Goal: Find specific page/section: Find specific page/section

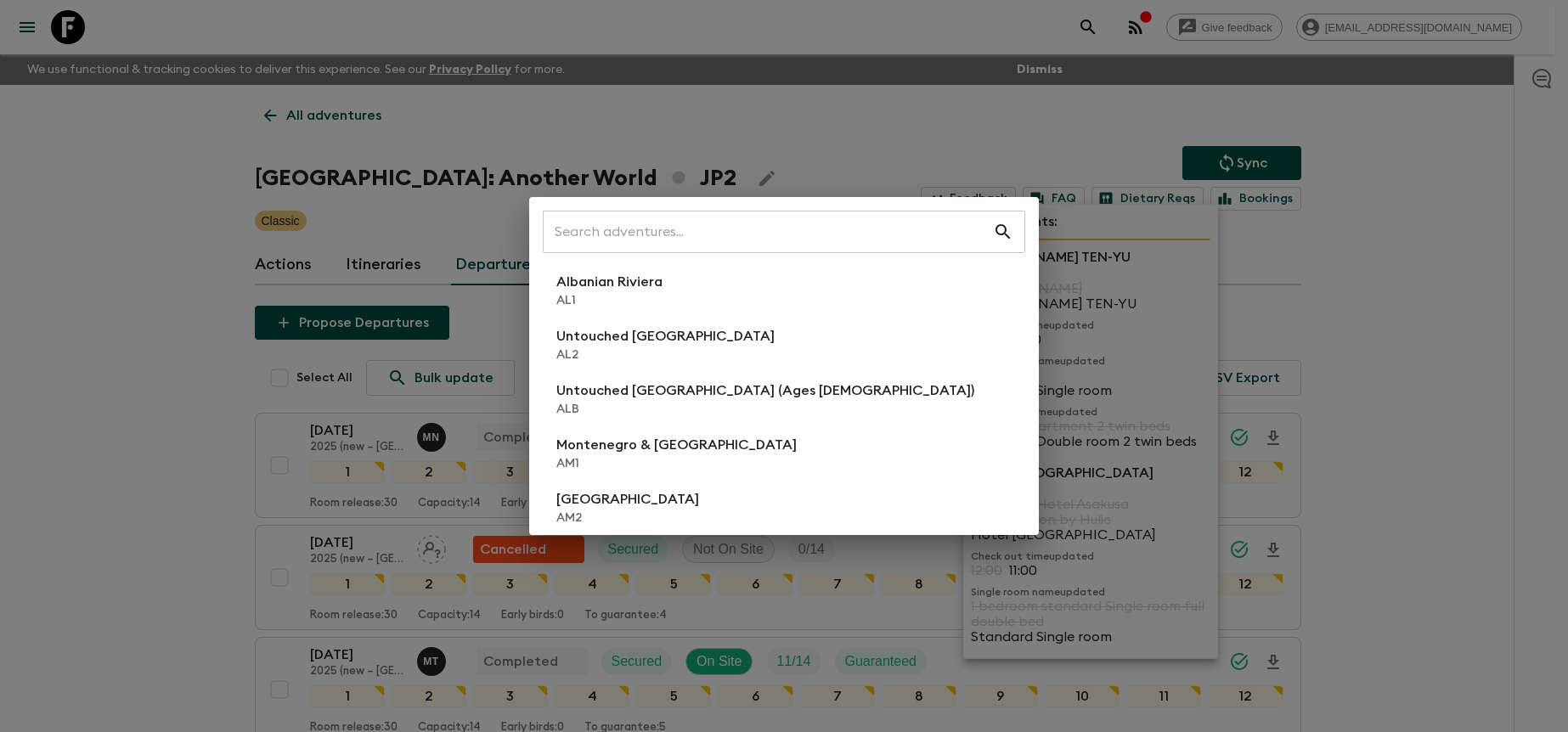
scroll to position [2634, 0]
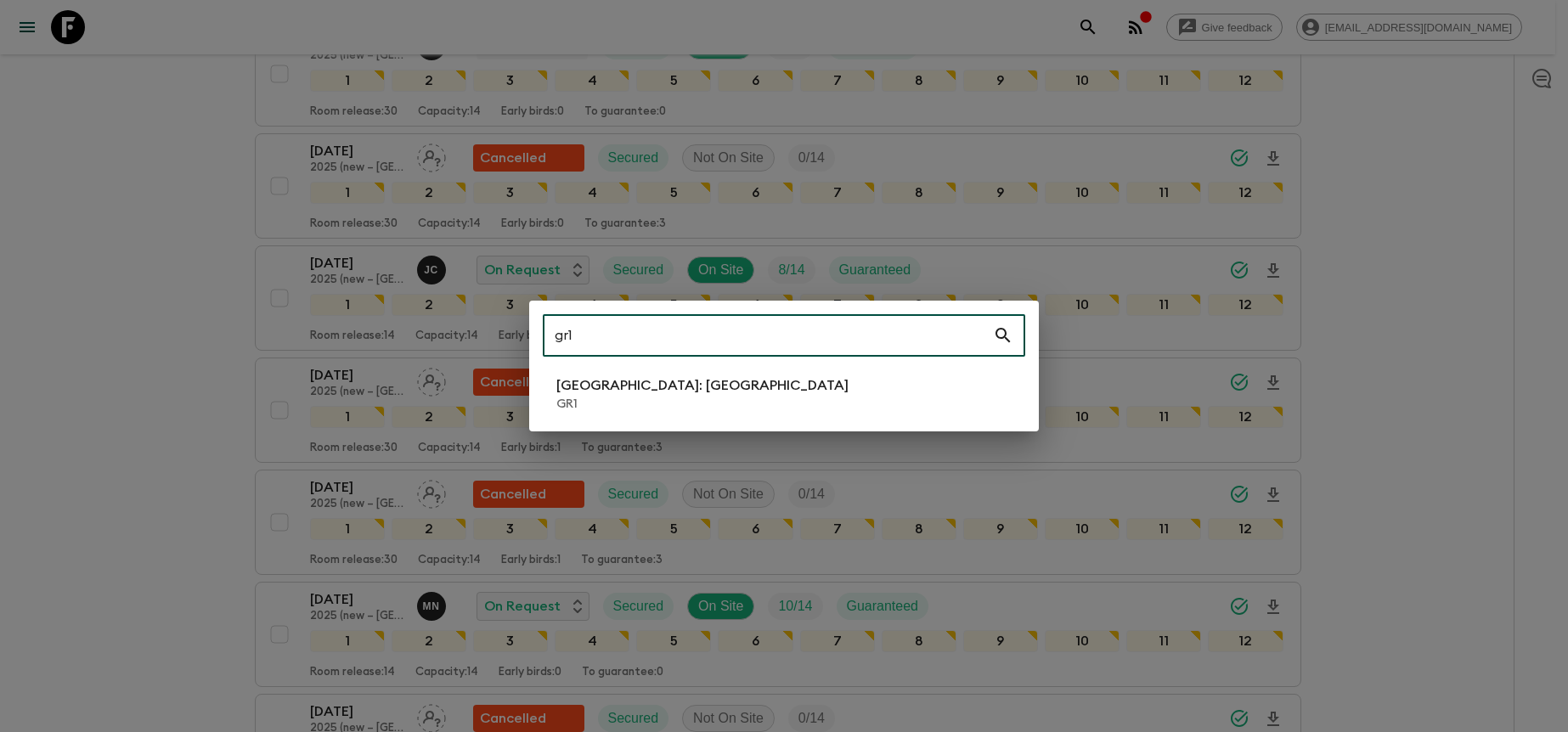
type input "gr1"
click at [831, 381] on li "[GEOGRAPHIC_DATA]: [GEOGRAPHIC_DATA] GR1" at bounding box center [784, 394] width 482 height 47
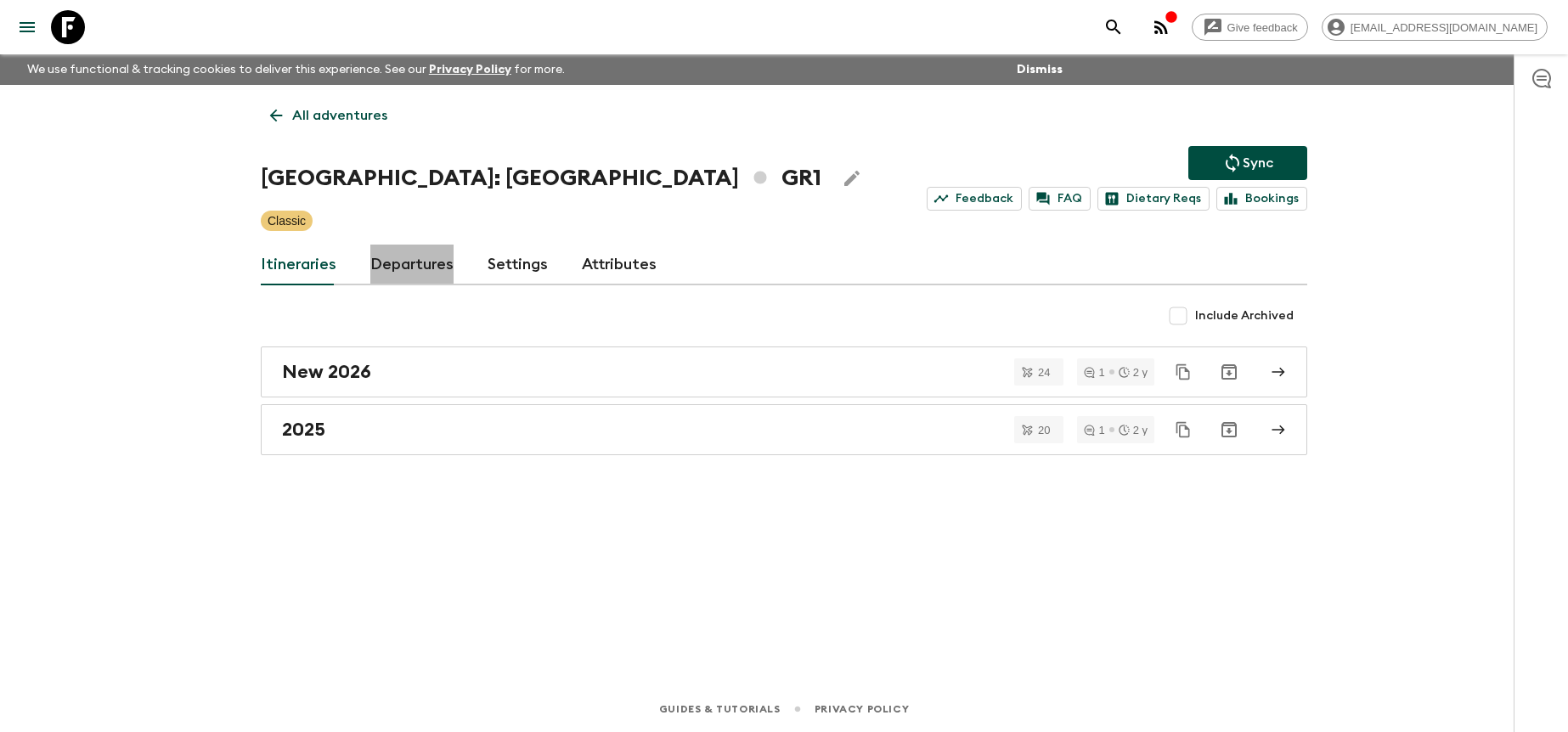
click at [409, 264] on link "Departures" at bounding box center [412, 265] width 83 height 41
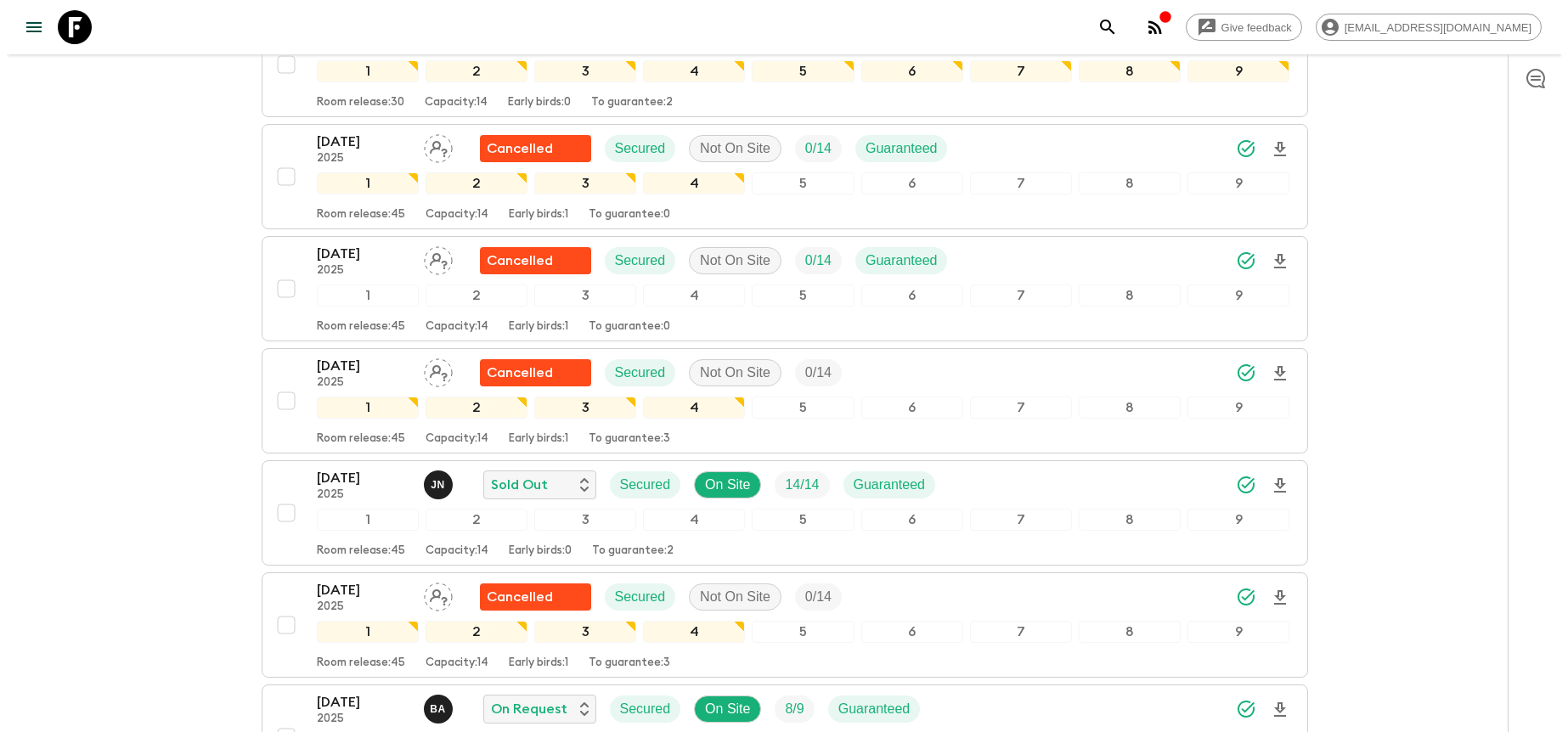
scroll to position [804, 0]
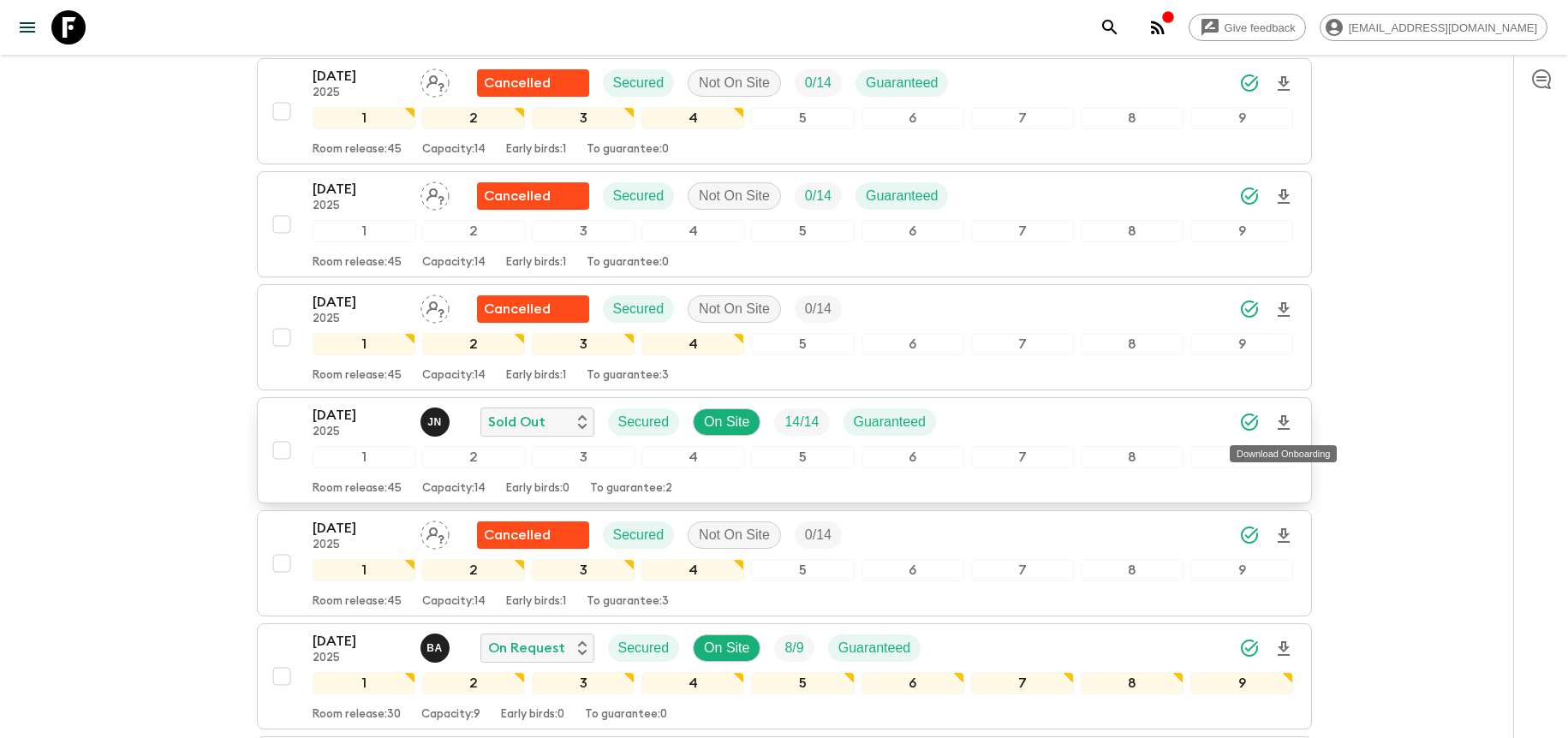
click at [1282, 417] on icon "Download Onboarding" at bounding box center [1284, 423] width 12 height 15
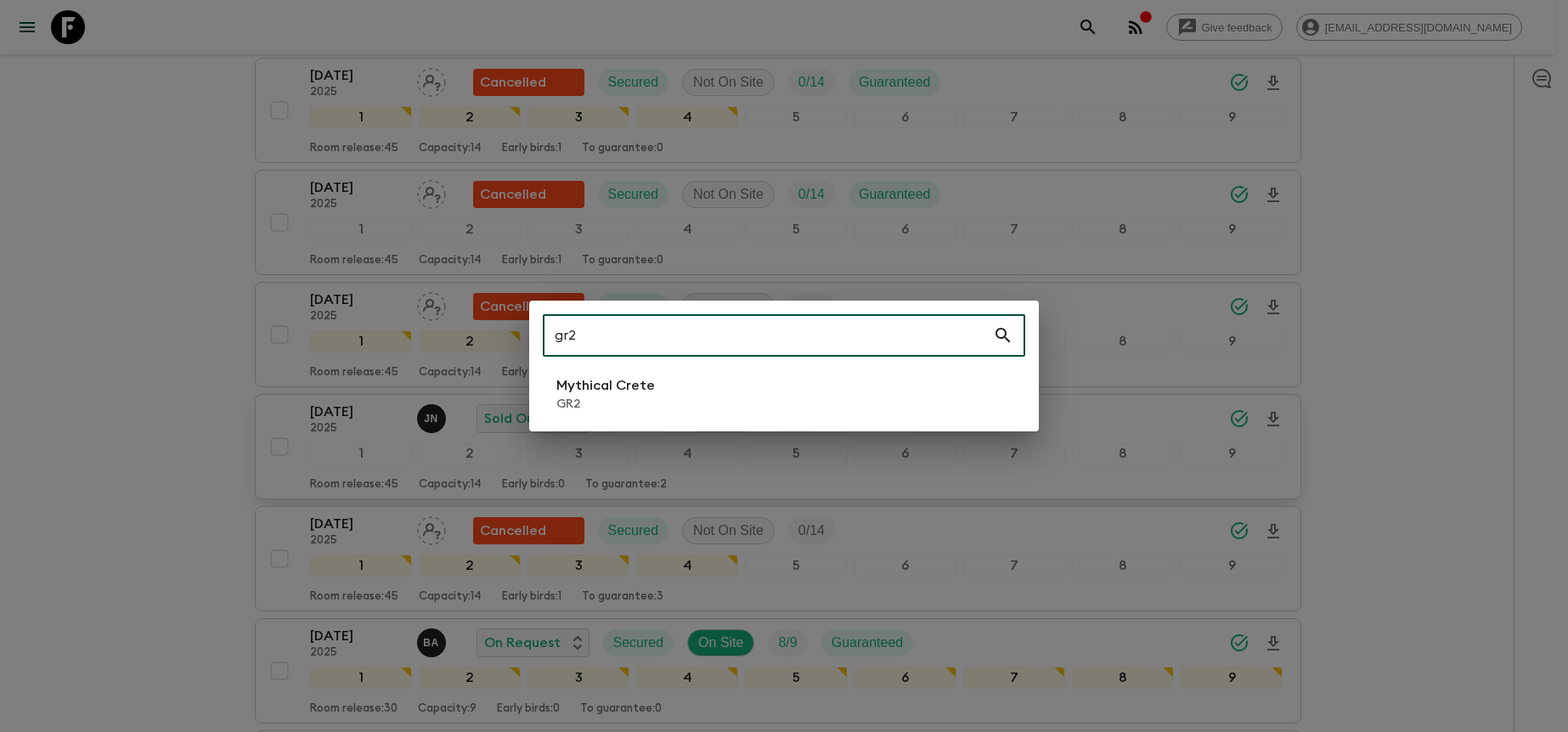
type input "gr2"
click at [895, 372] on li "Mythical Crete GR2" at bounding box center [784, 394] width 482 height 47
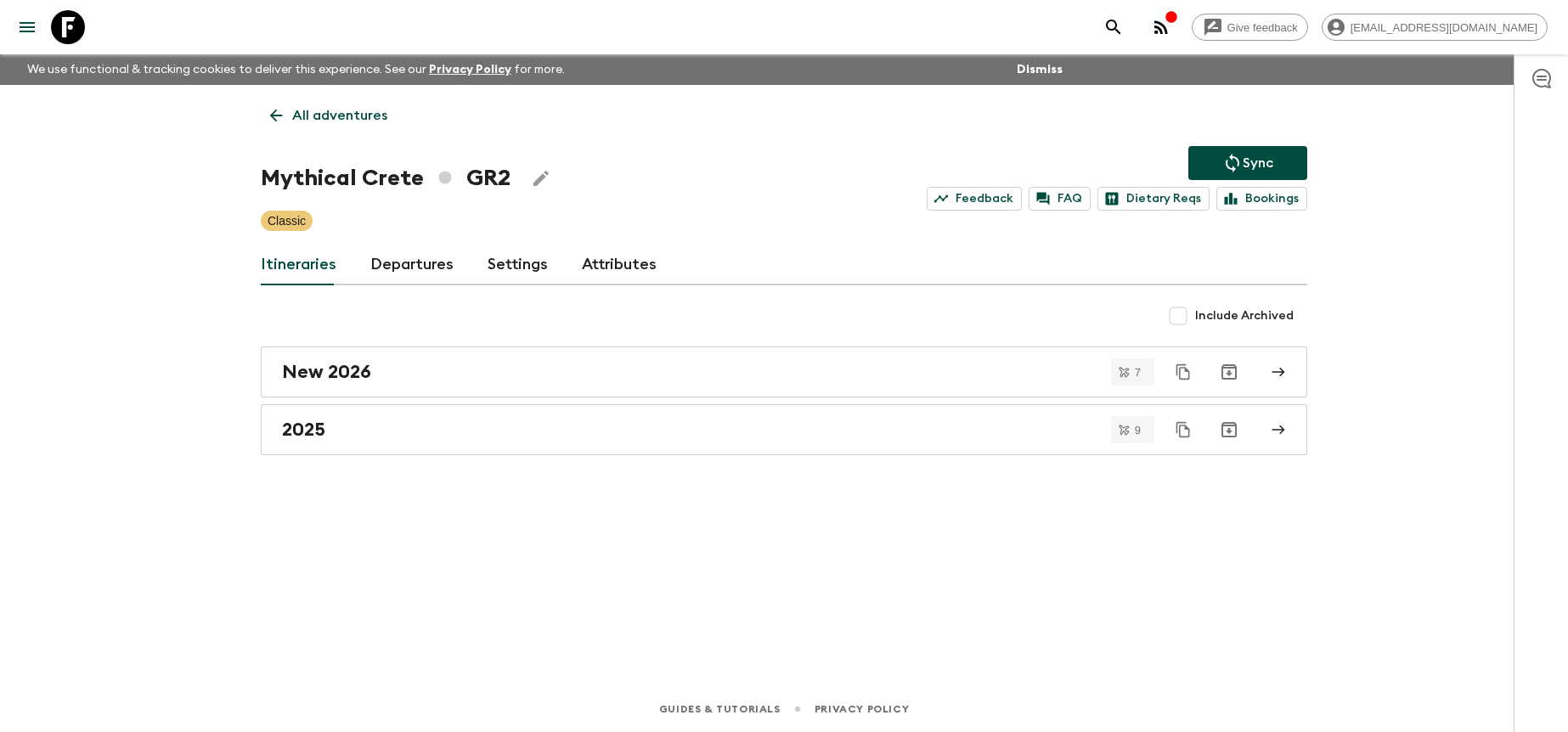
click at [447, 261] on link "Departures" at bounding box center [412, 265] width 83 height 41
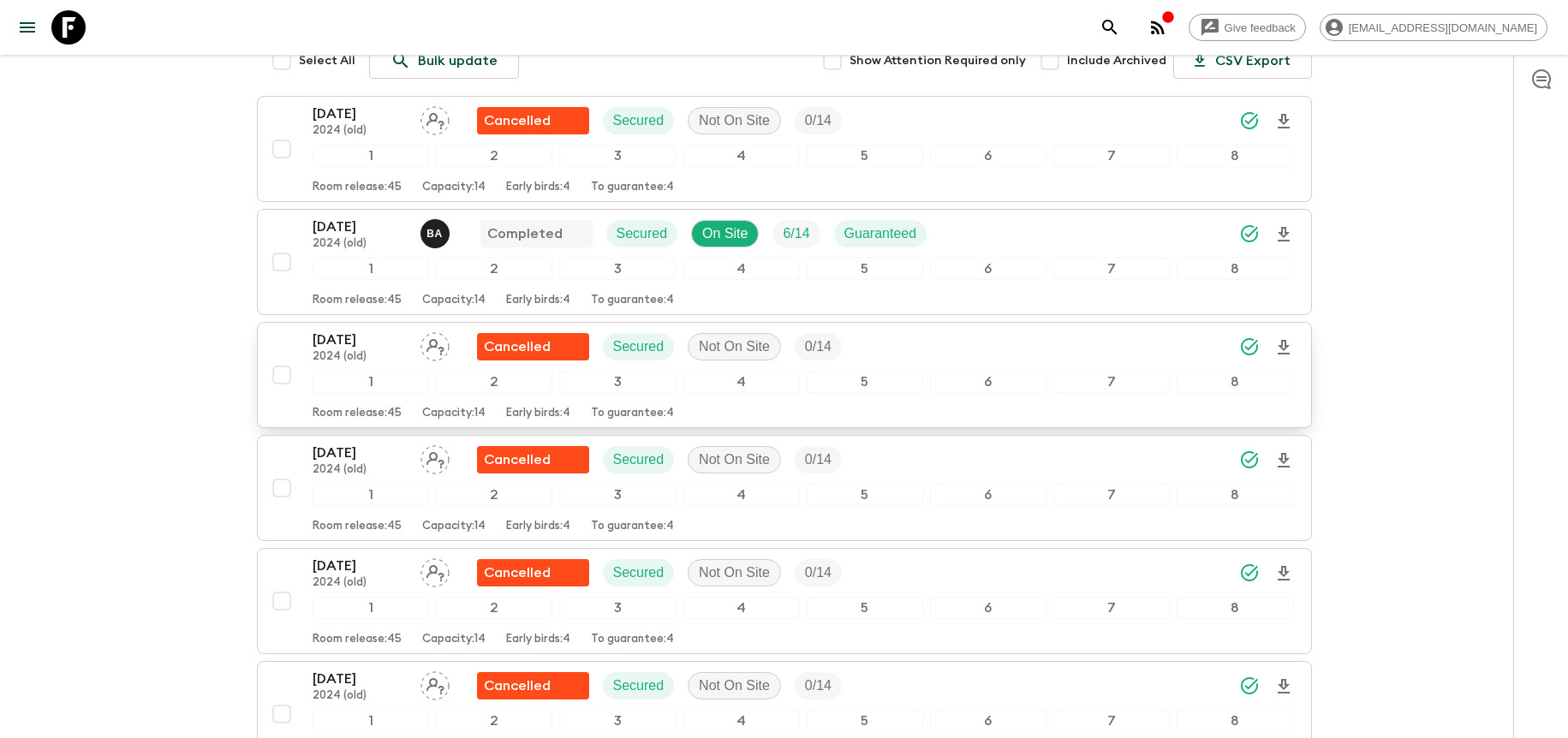
scroll to position [331, 0]
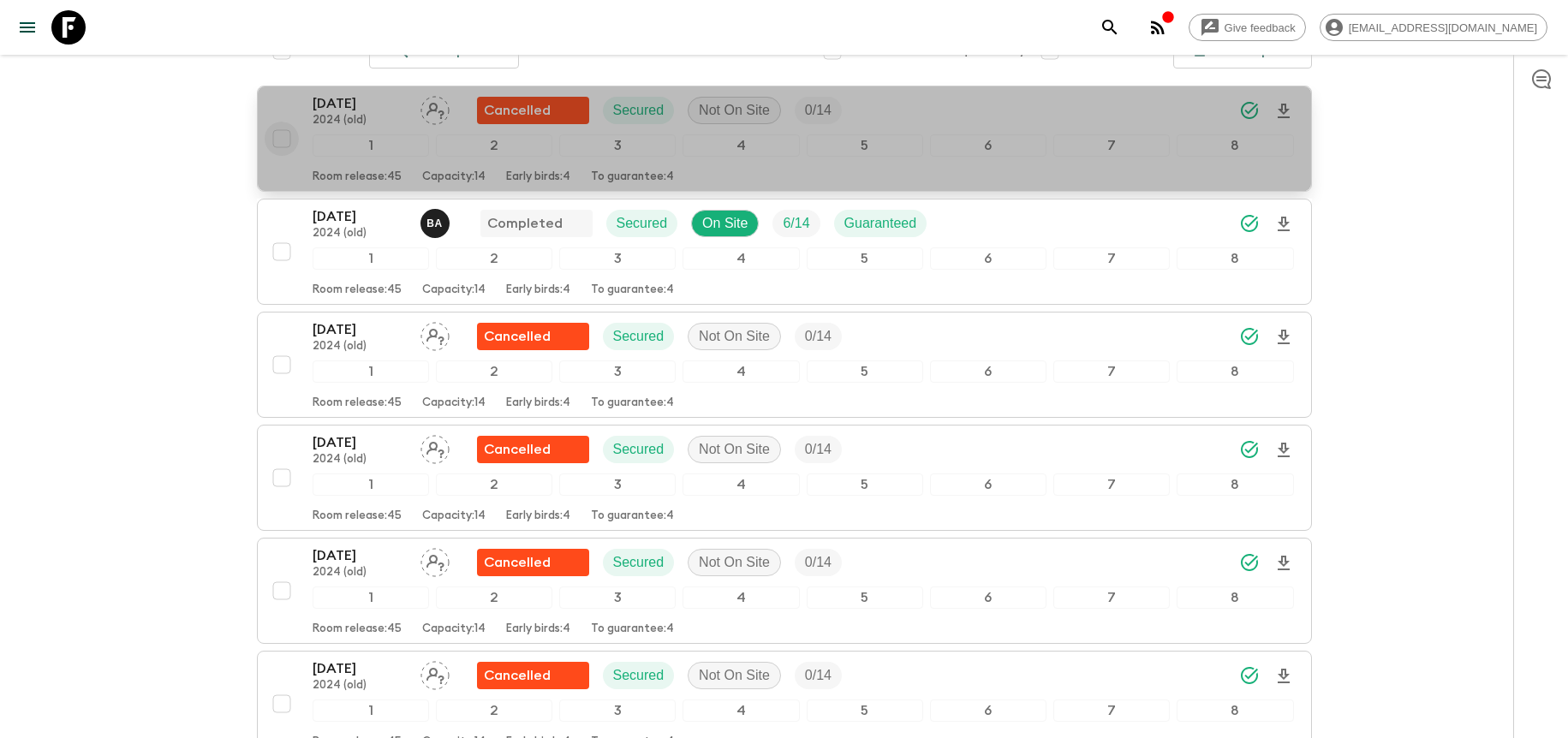
drag, startPoint x: 280, startPoint y: 141, endPoint x: 287, endPoint y: 175, distance: 34.7
click at [280, 141] on input "checkbox" at bounding box center [282, 139] width 34 height 34
checkbox input "true"
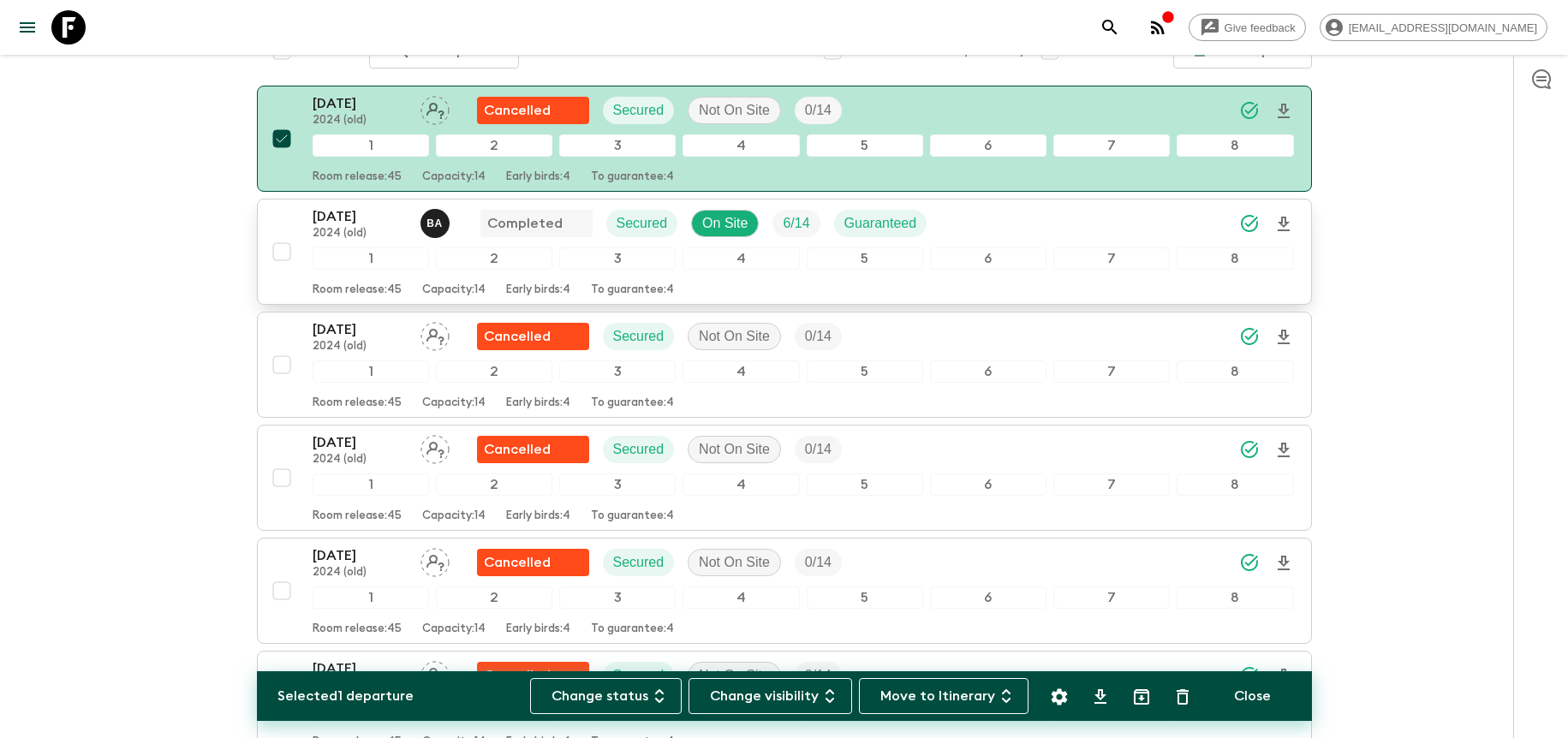
click at [287, 254] on input "checkbox" at bounding box center [282, 252] width 34 height 34
checkbox input "true"
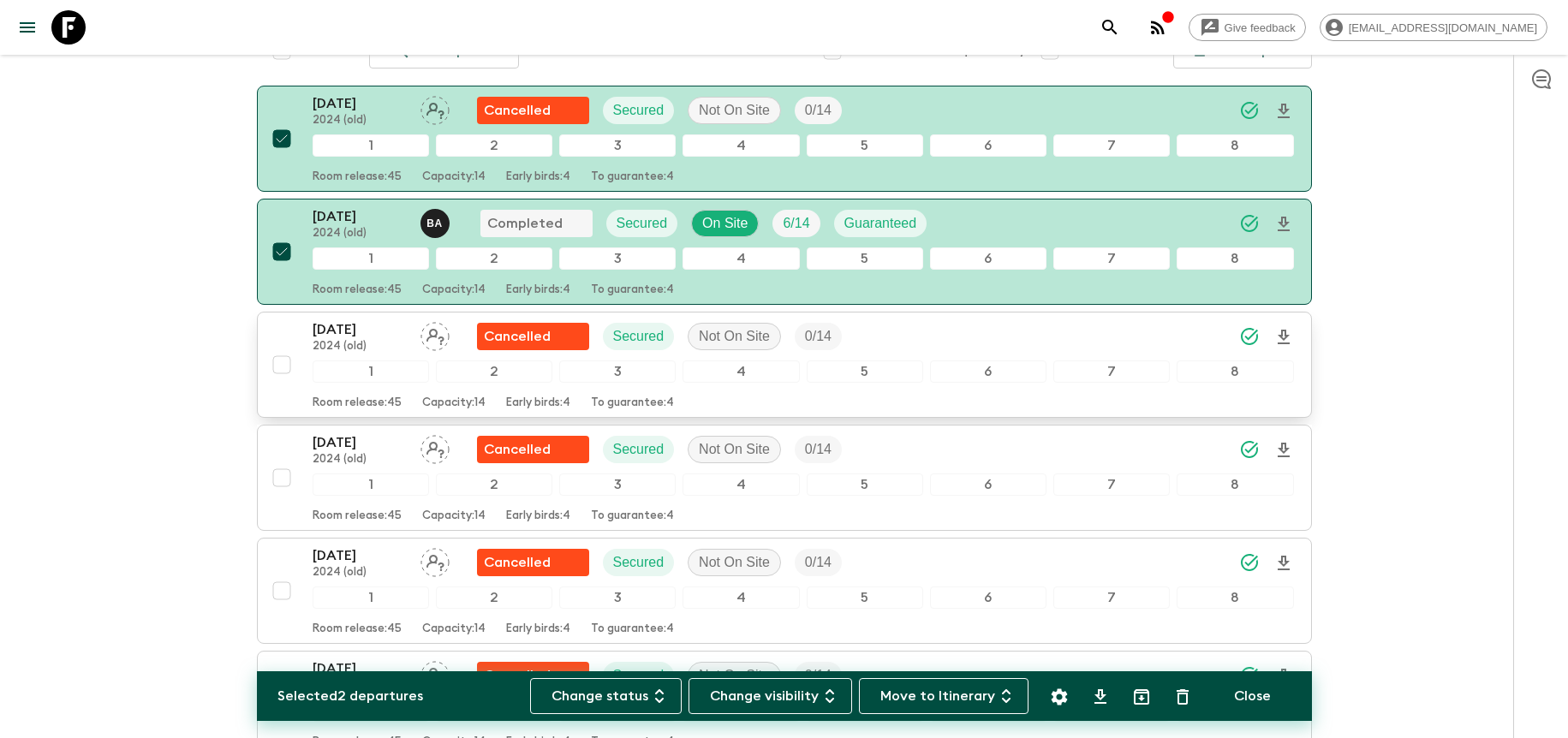
click at [282, 363] on input "checkbox" at bounding box center [282, 364] width 34 height 34
checkbox input "true"
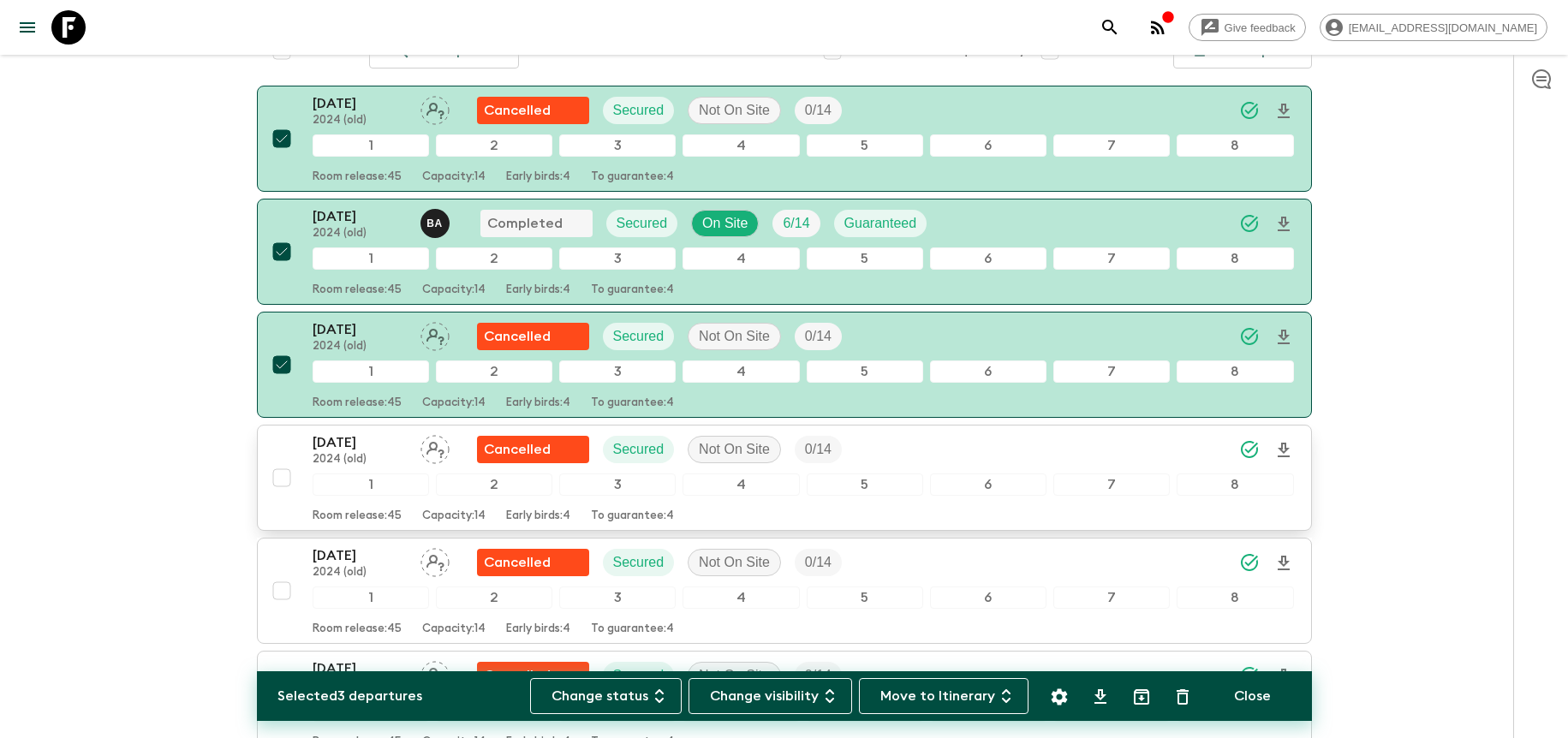
click at [277, 481] on input "checkbox" at bounding box center [282, 478] width 34 height 34
checkbox input "true"
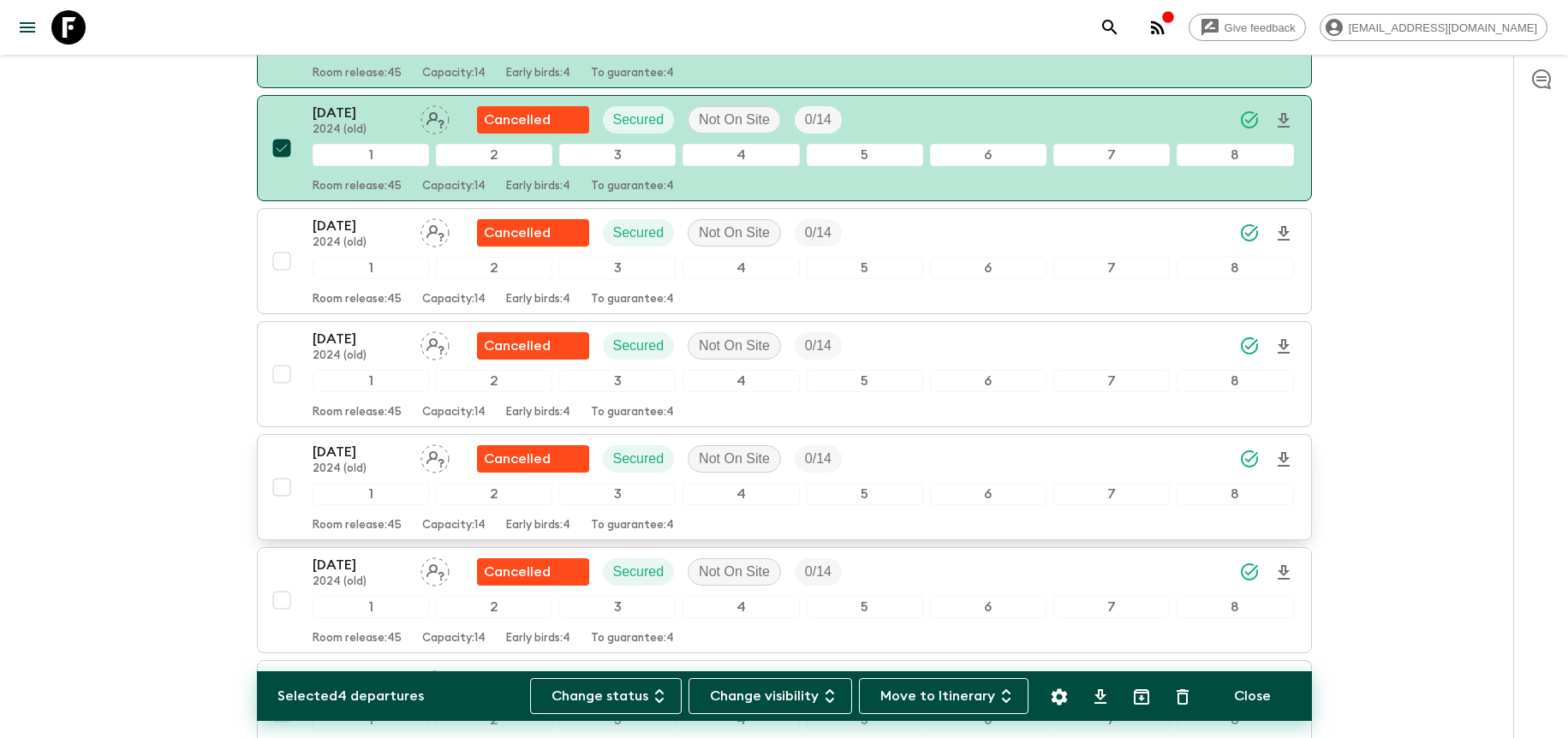
scroll to position [787, 0]
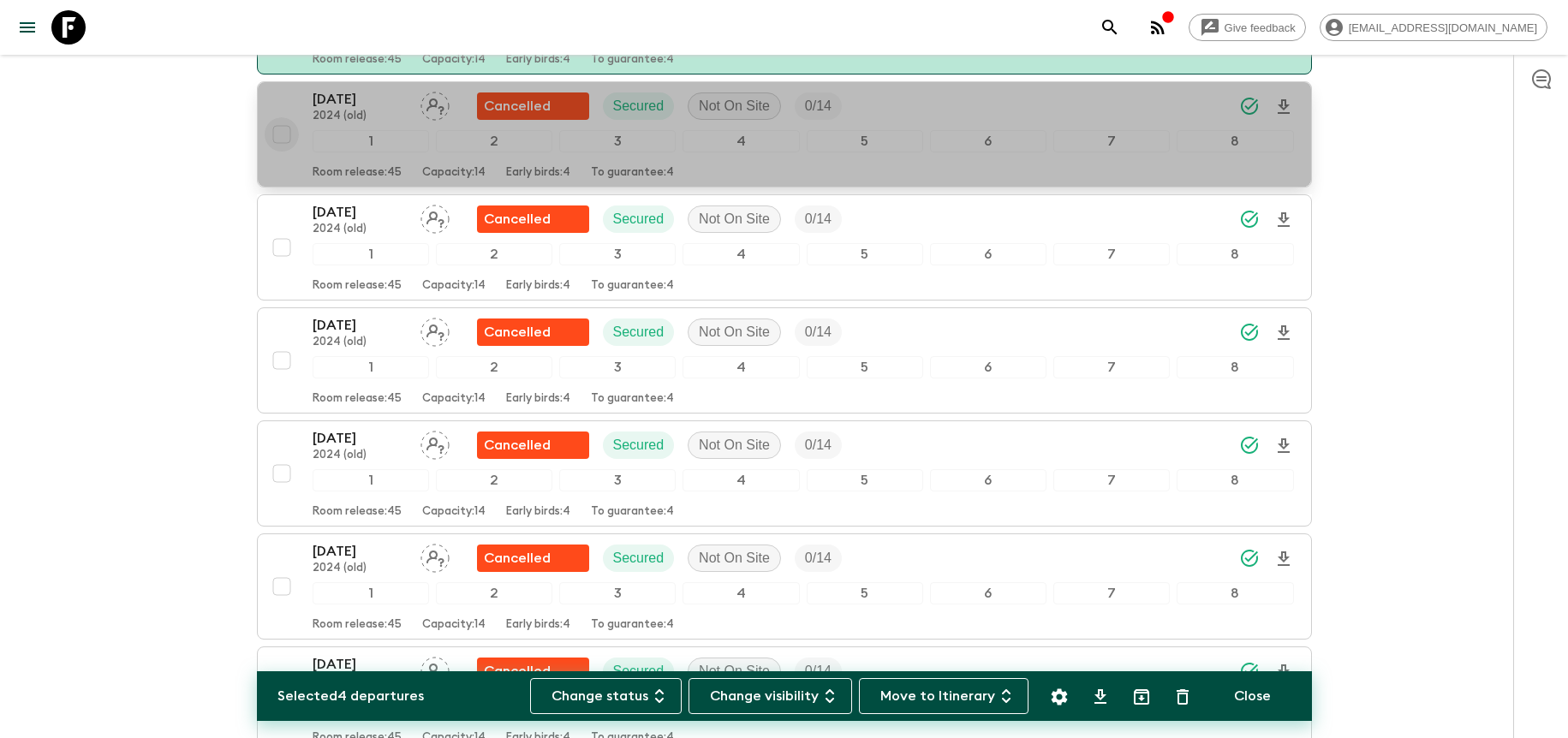
click at [277, 132] on input "checkbox" at bounding box center [282, 134] width 34 height 34
checkbox input "true"
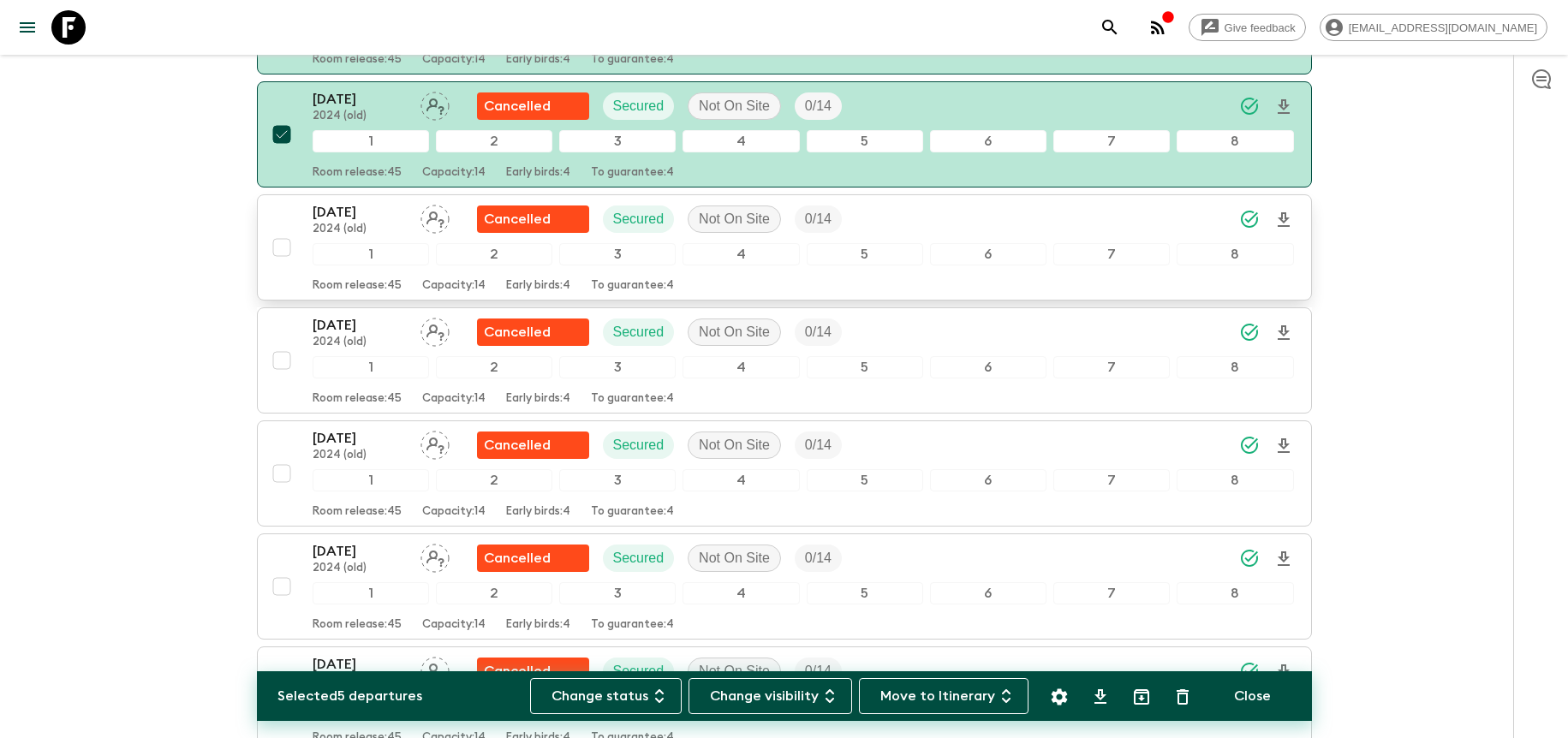
click at [284, 250] on input "checkbox" at bounding box center [282, 247] width 34 height 34
checkbox input "true"
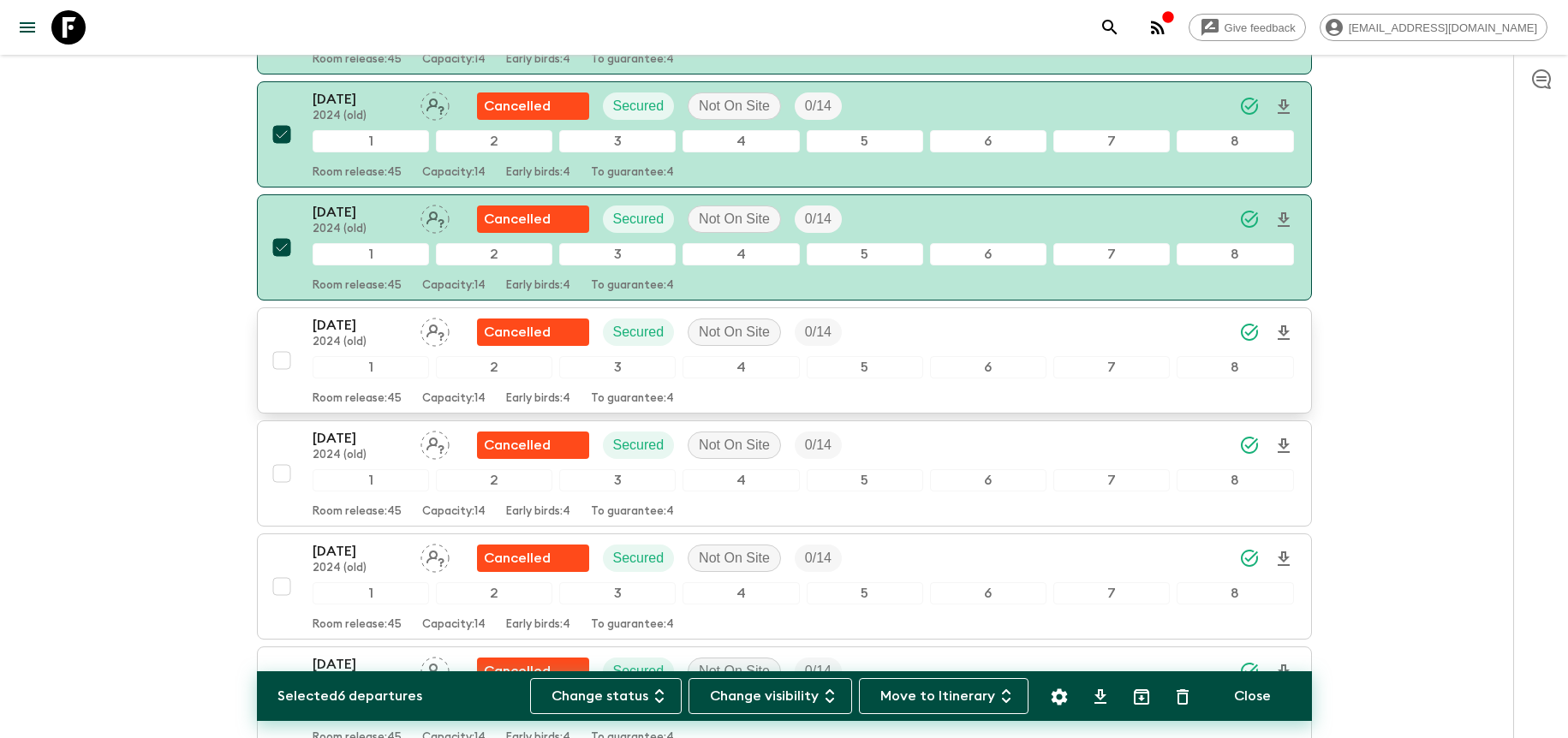
click at [283, 360] on input "checkbox" at bounding box center [282, 361] width 34 height 34
checkbox input "true"
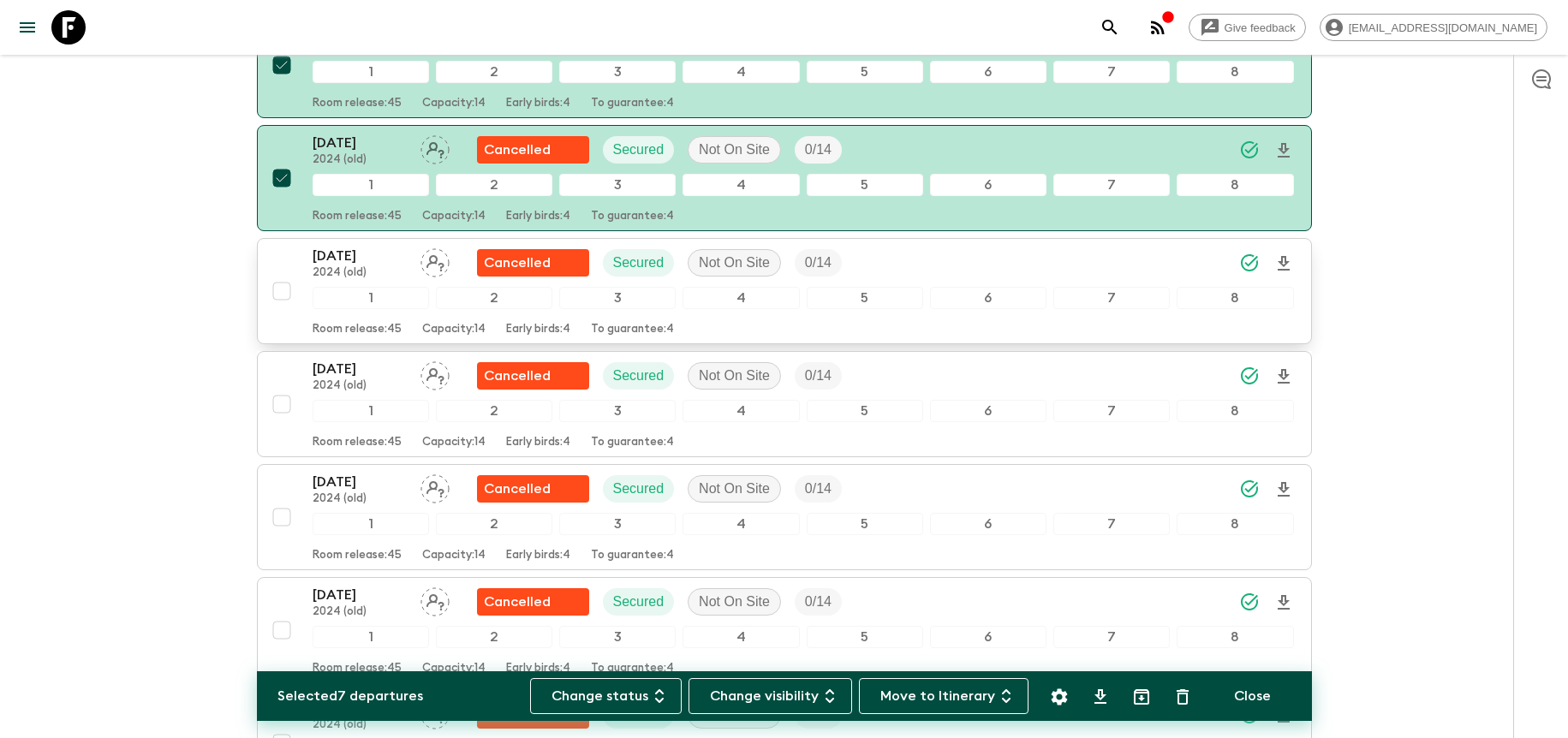
scroll to position [979, 0]
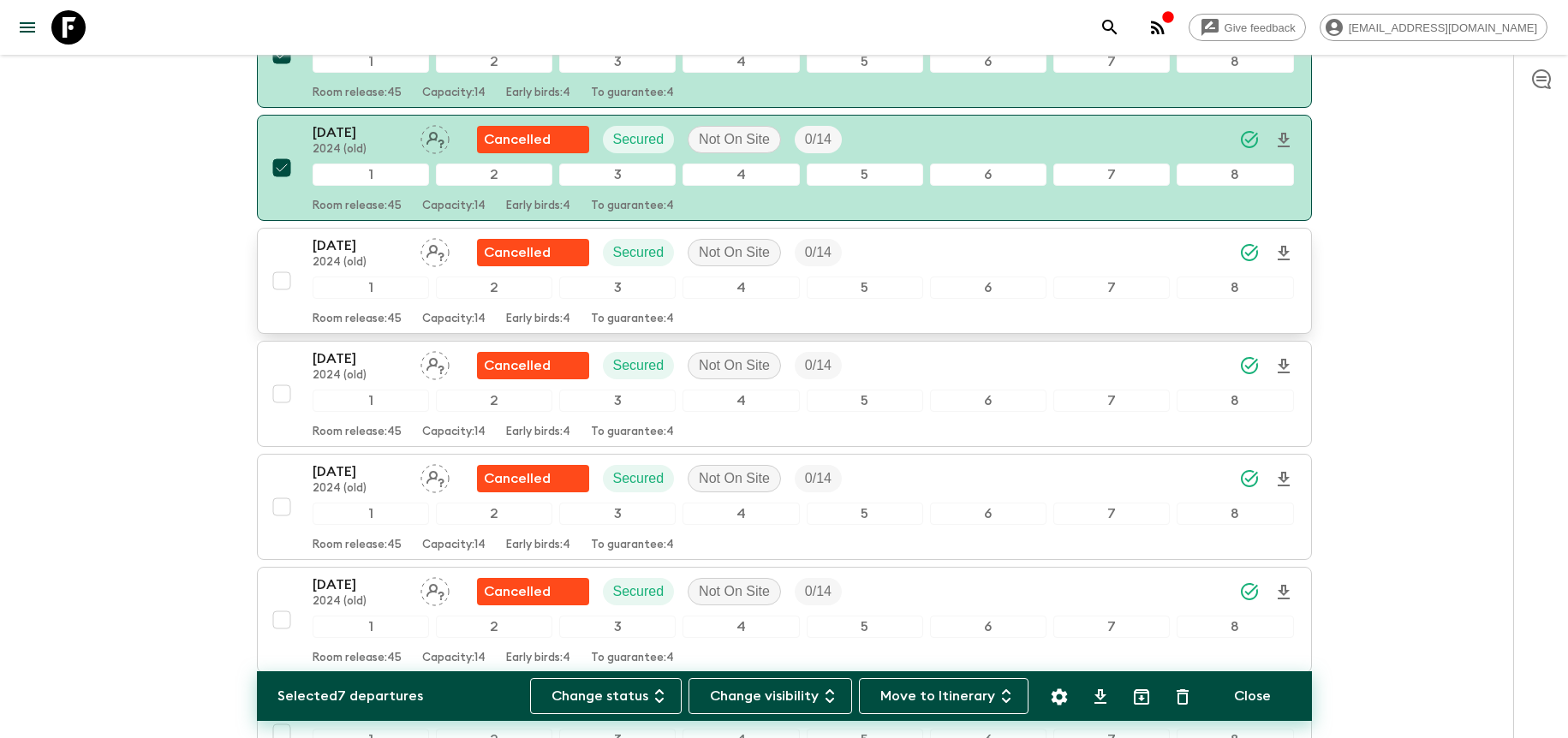
click at [284, 278] on input "checkbox" at bounding box center [282, 281] width 34 height 34
checkbox input "true"
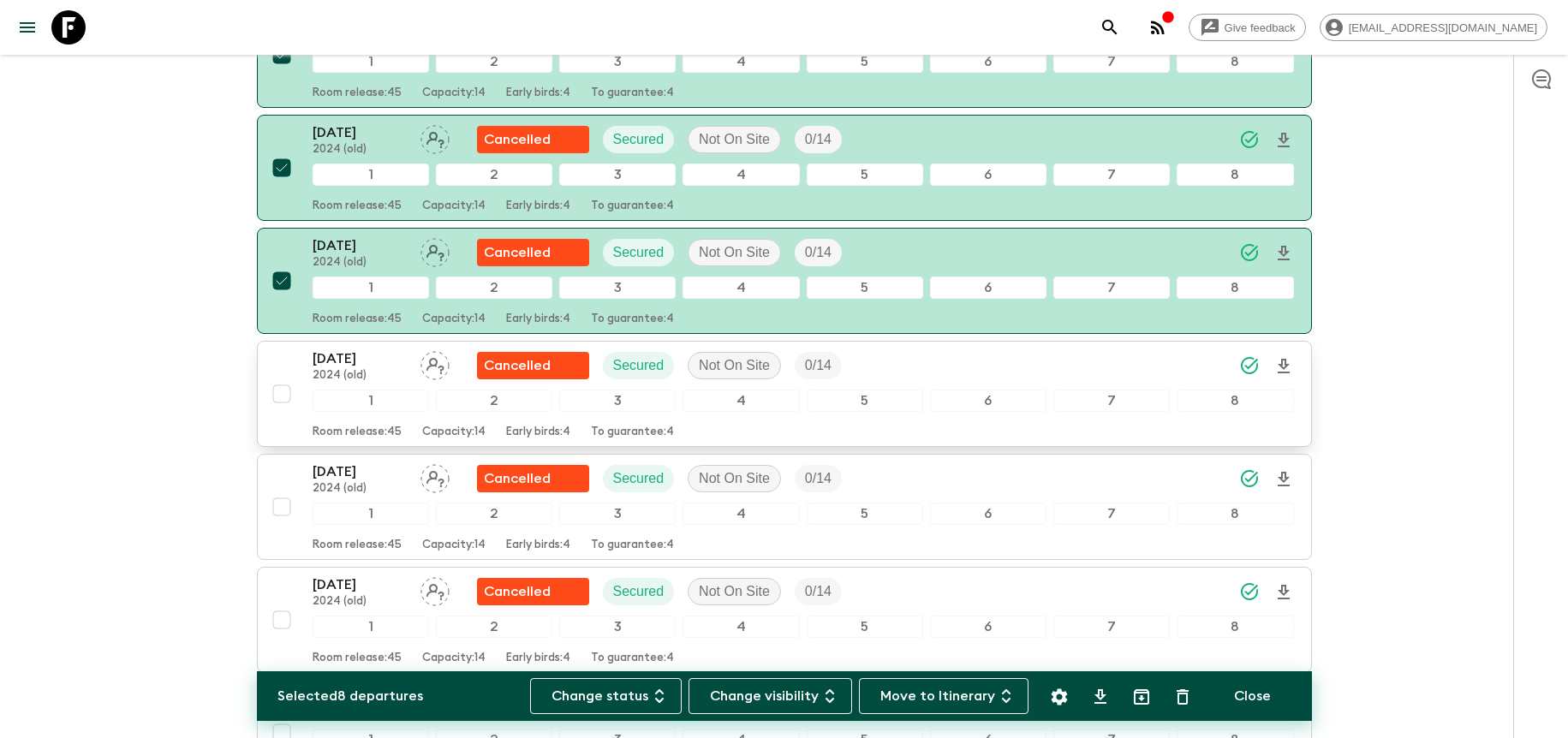
click at [279, 394] on input "checkbox" at bounding box center [282, 393] width 34 height 34
checkbox input "true"
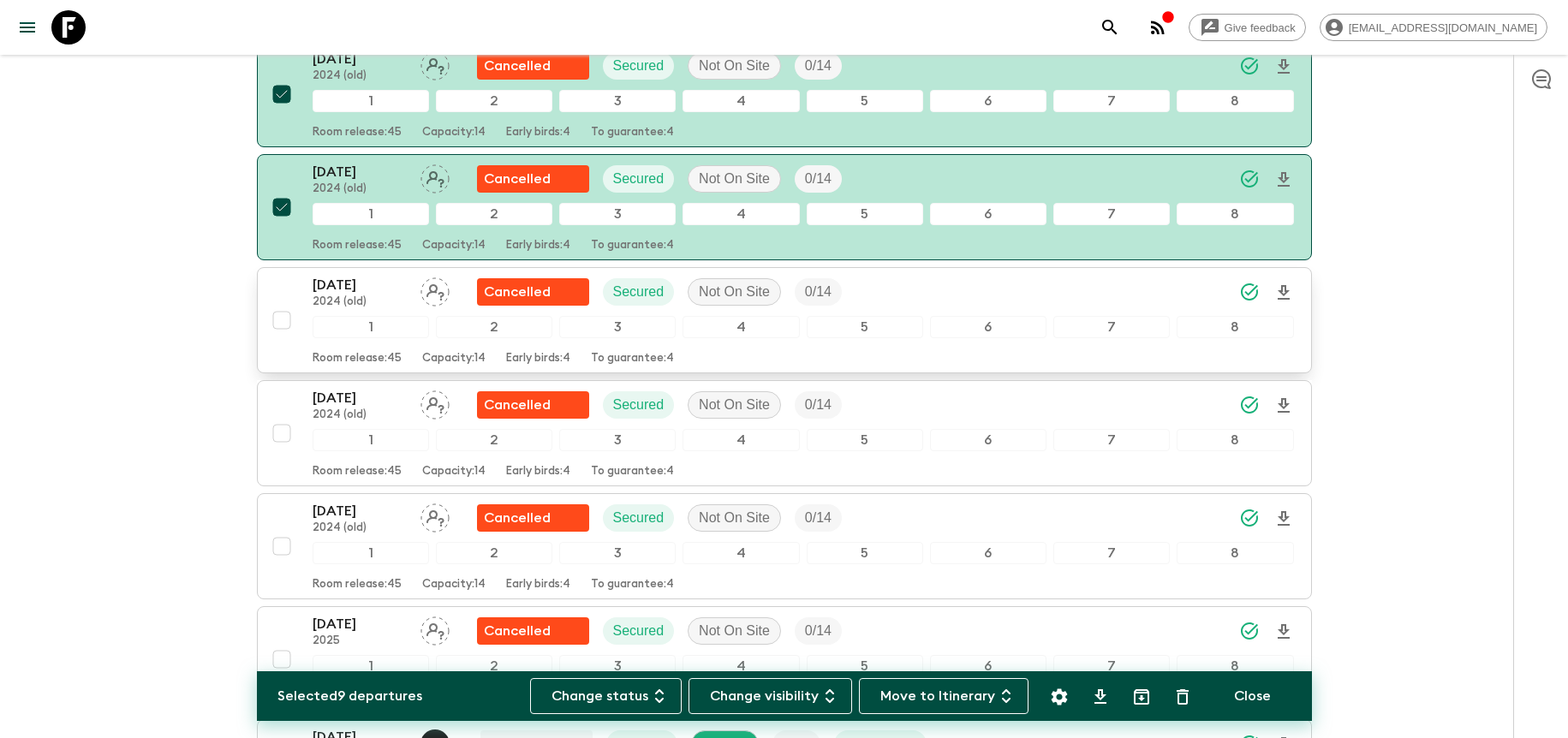
scroll to position [1172, 0]
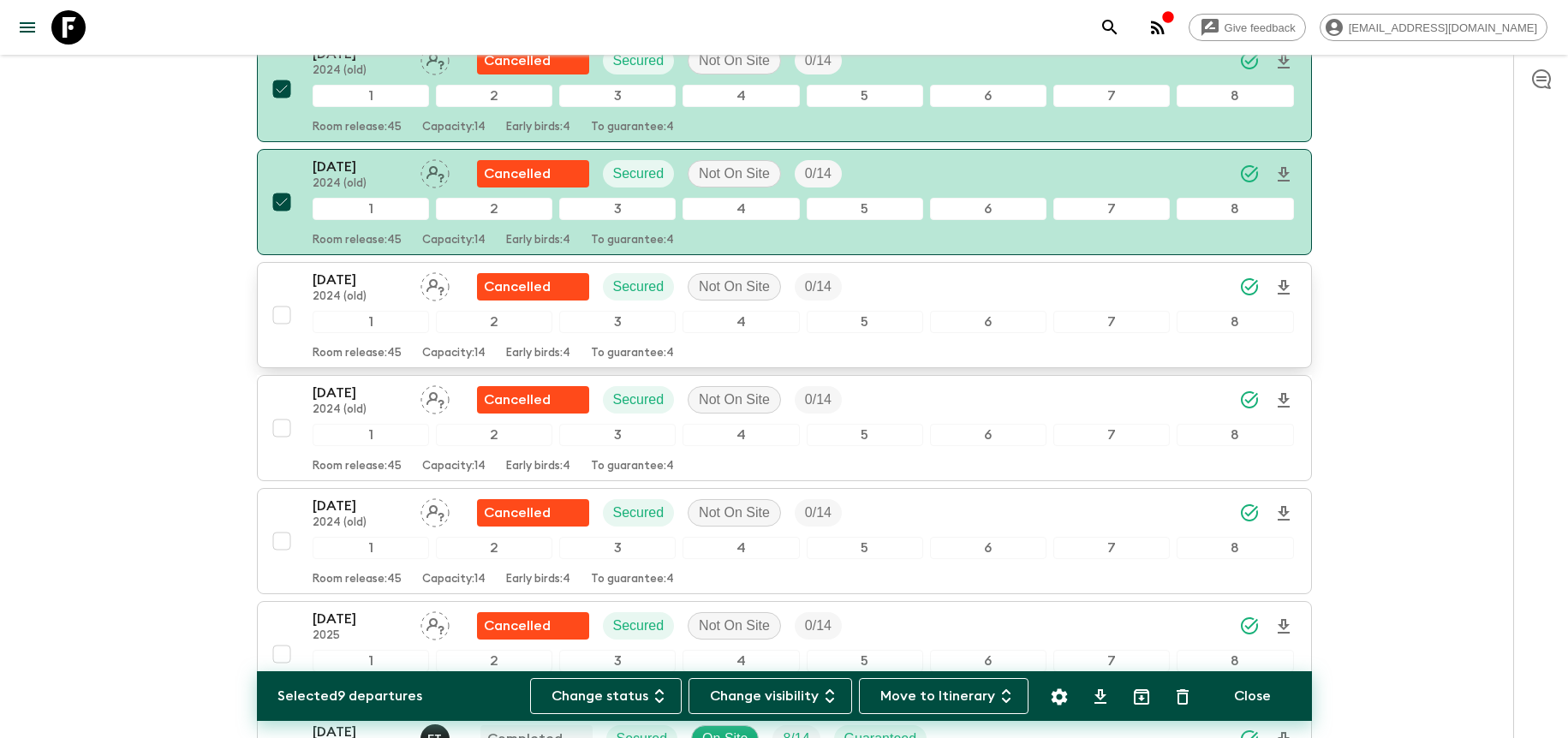
click at [281, 320] on input "checkbox" at bounding box center [282, 315] width 34 height 34
checkbox input "true"
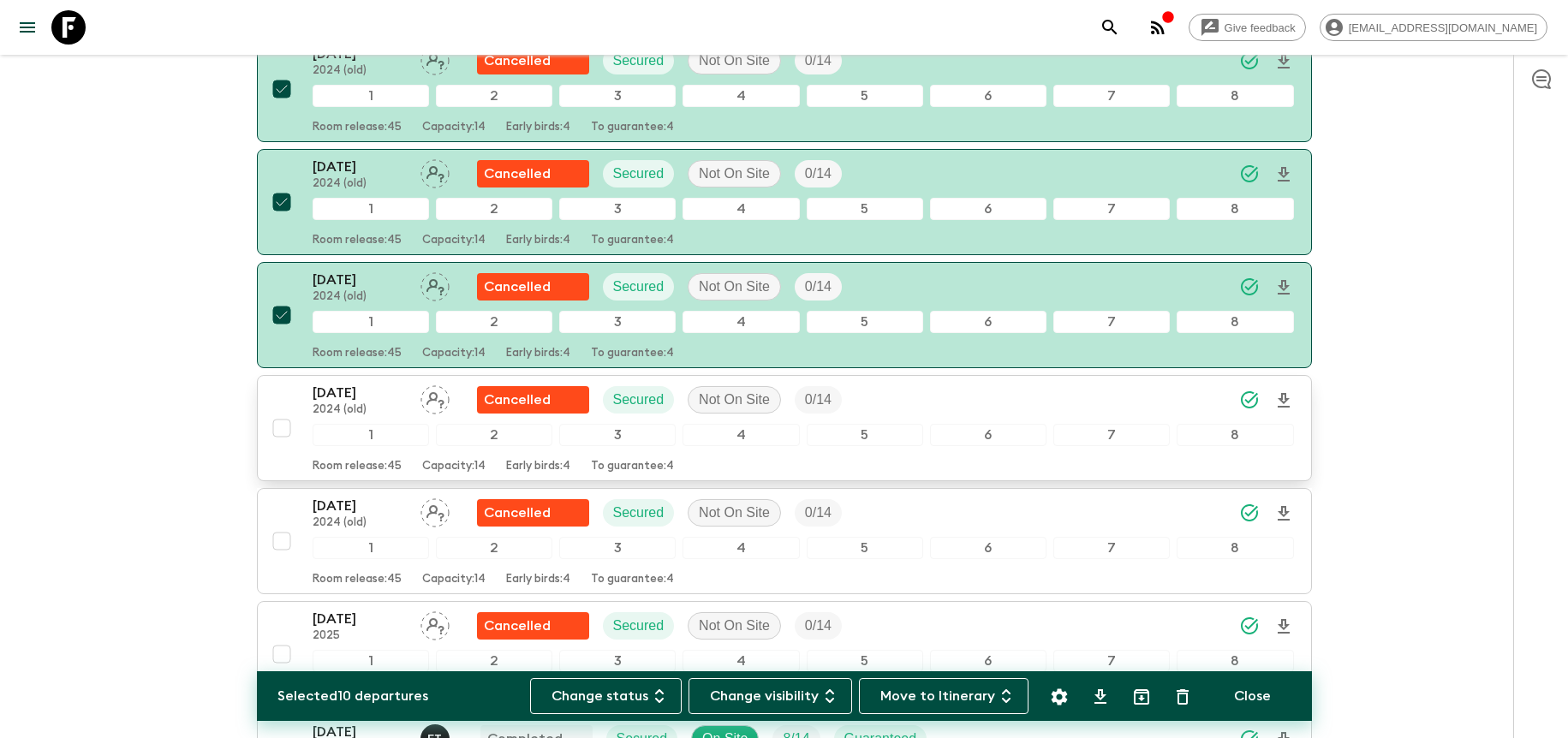
click at [277, 438] on input "checkbox" at bounding box center [282, 428] width 34 height 34
checkbox input "true"
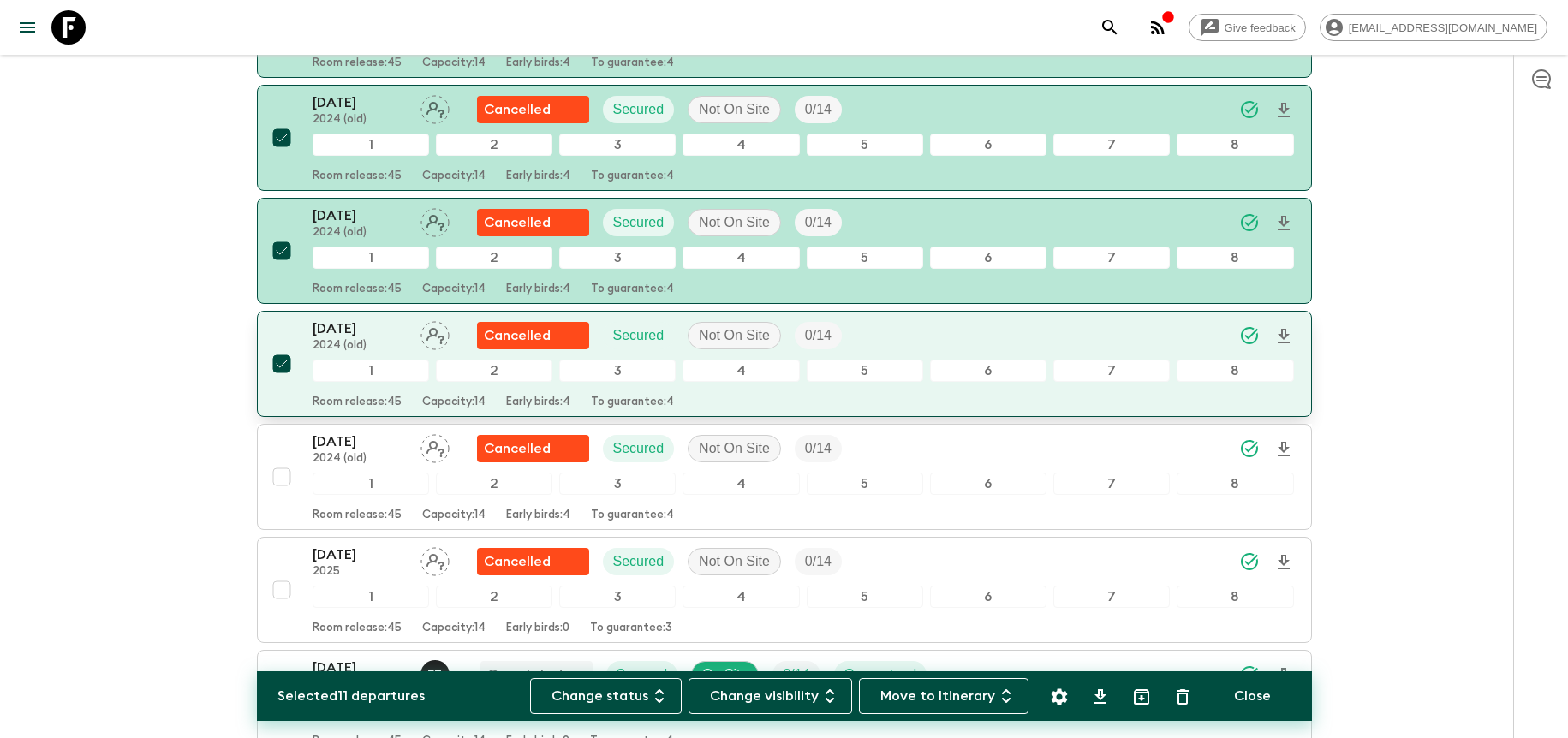
scroll to position [1415, 0]
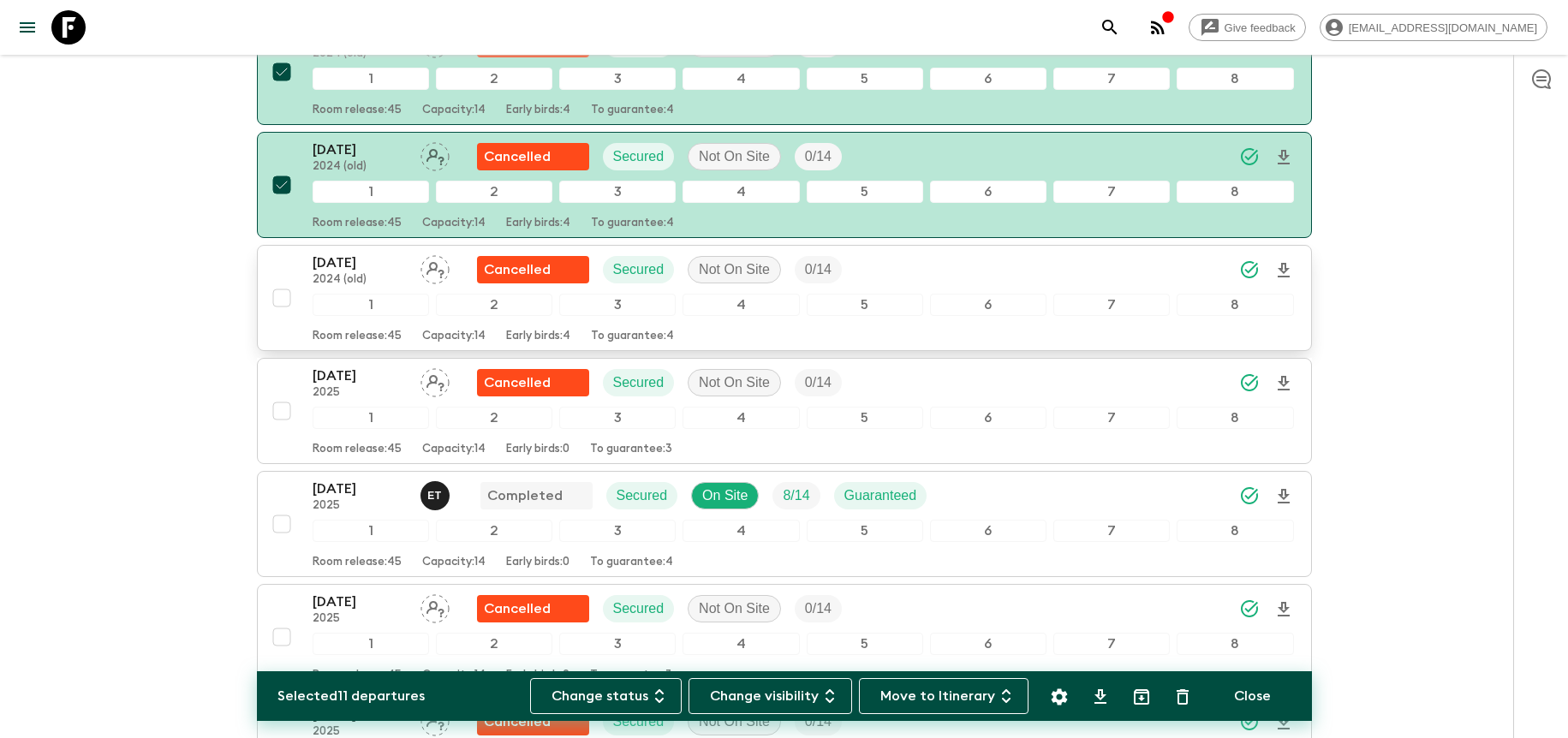
click at [283, 304] on input "checkbox" at bounding box center [282, 298] width 34 height 34
checkbox input "true"
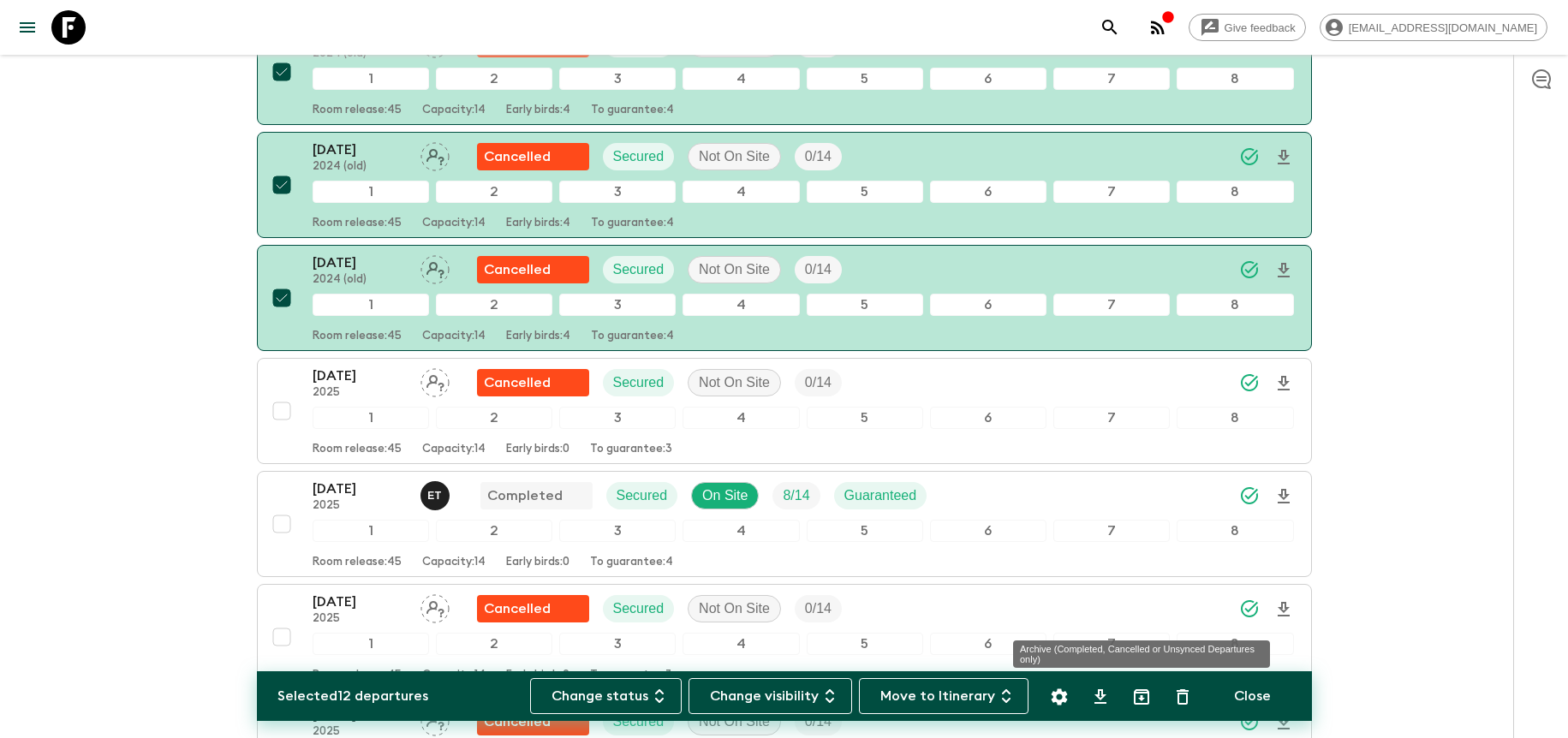
click at [1145, 693] on icon "Archive (Completed, Cancelled or Unsynced Departures only)" at bounding box center [1141, 697] width 15 height 15
checkbox input "false"
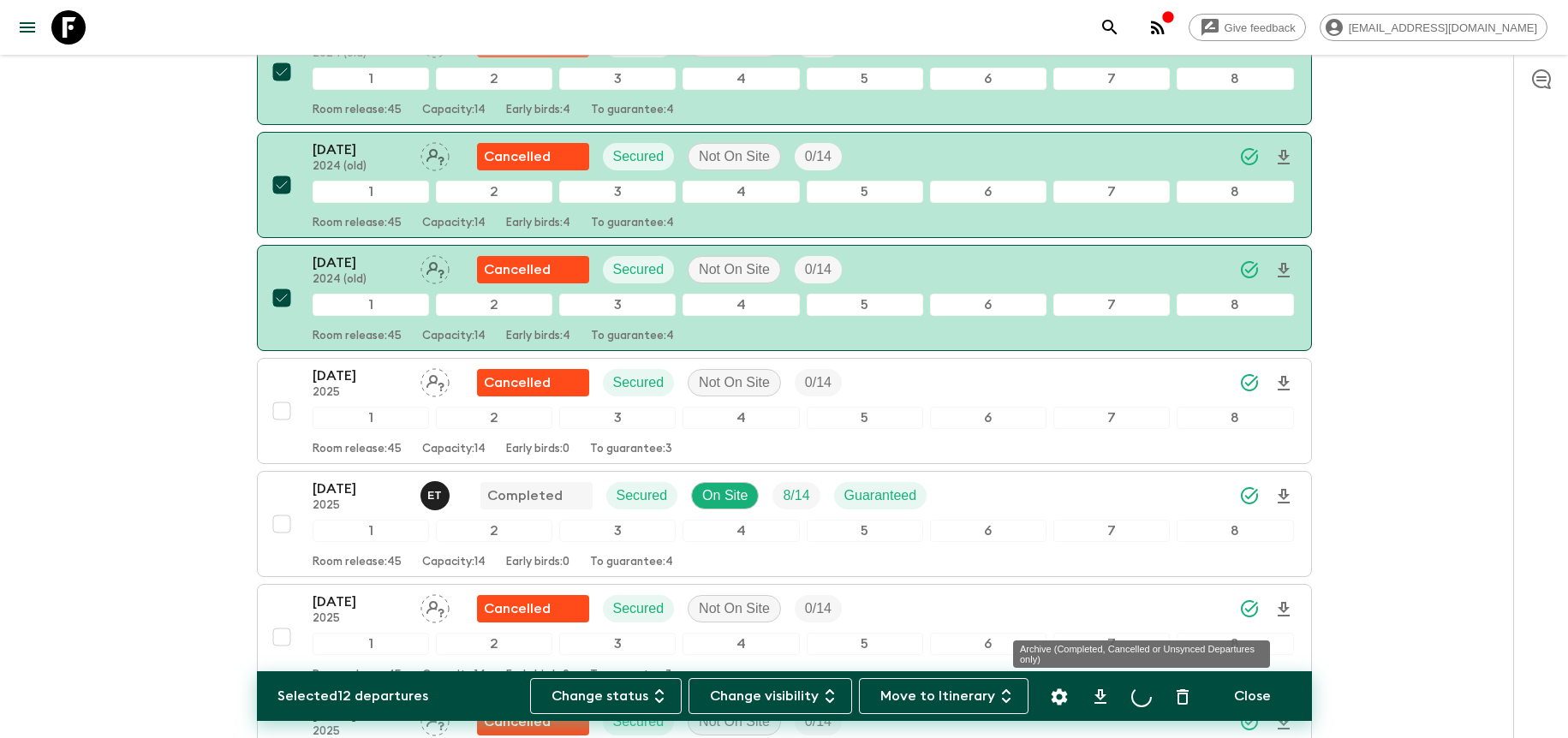
checkbox input "false"
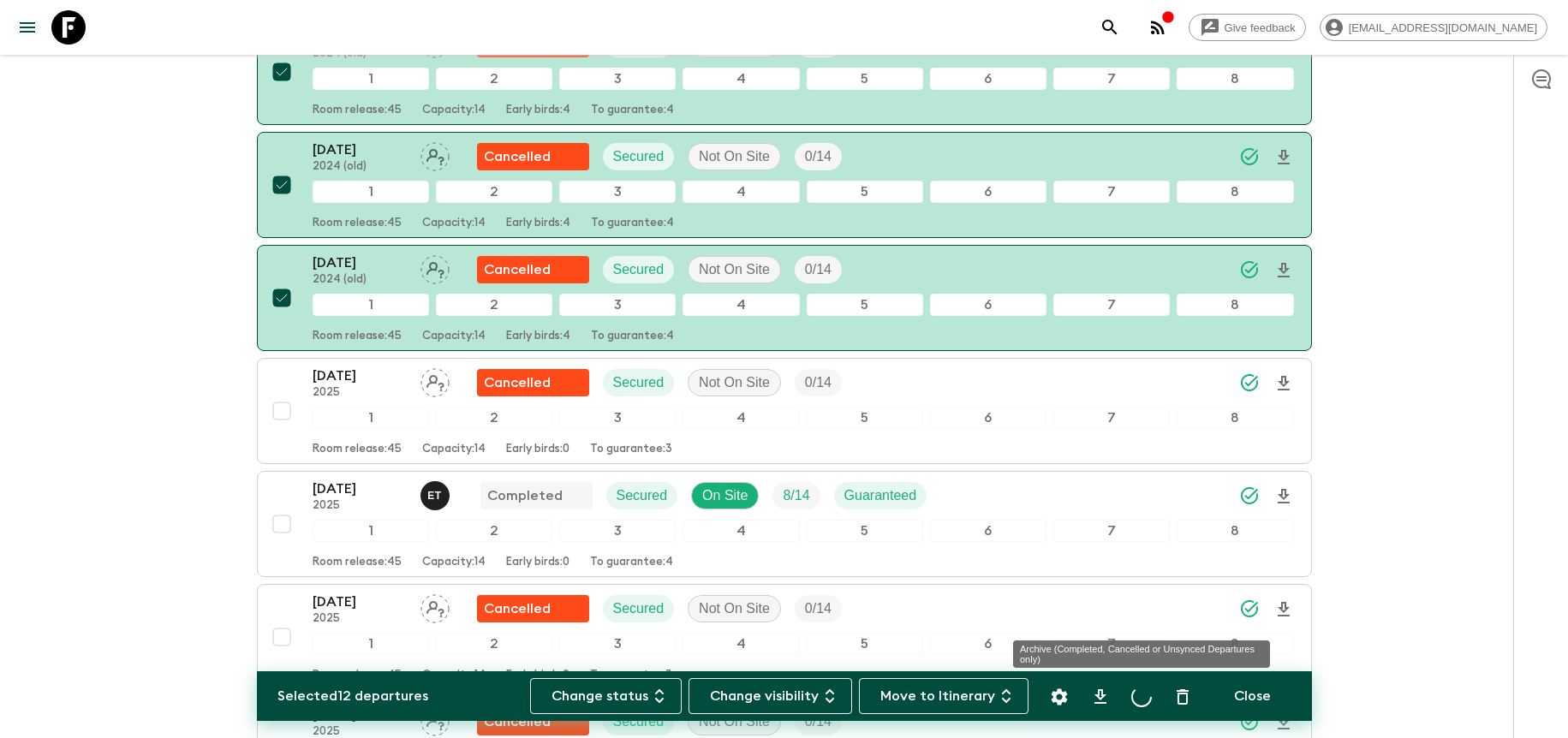
checkbox input "false"
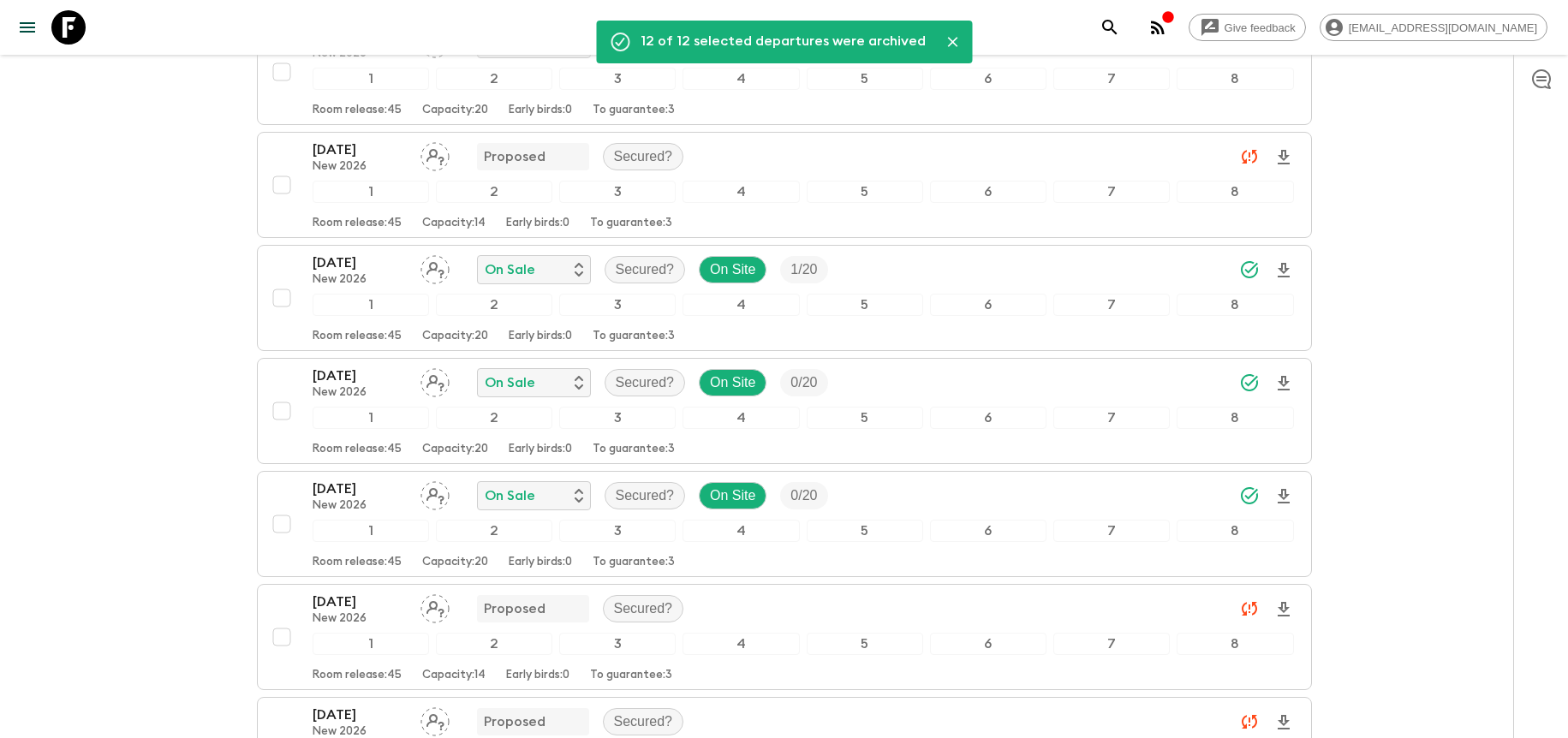
scroll to position [58, 0]
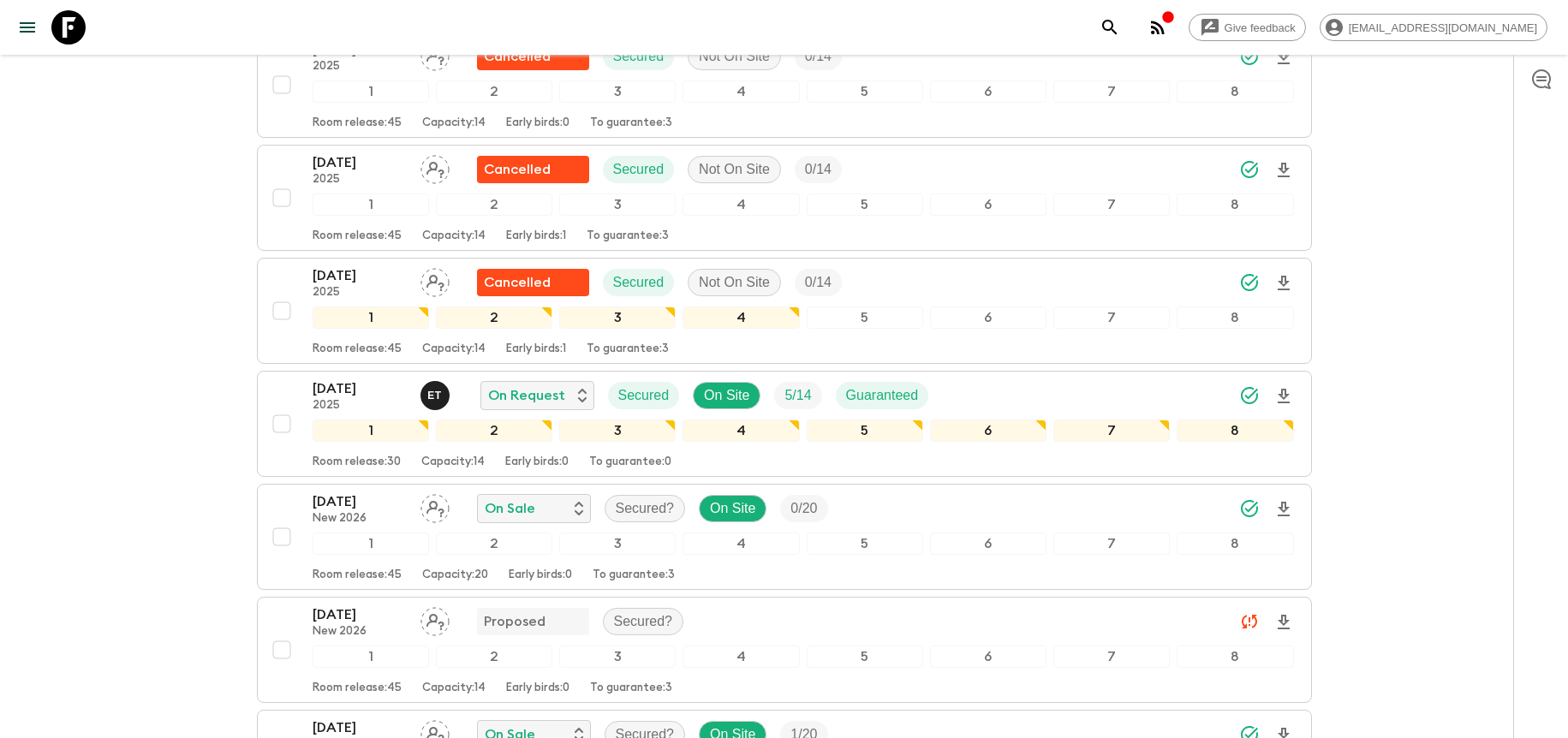
scroll to position [957, 0]
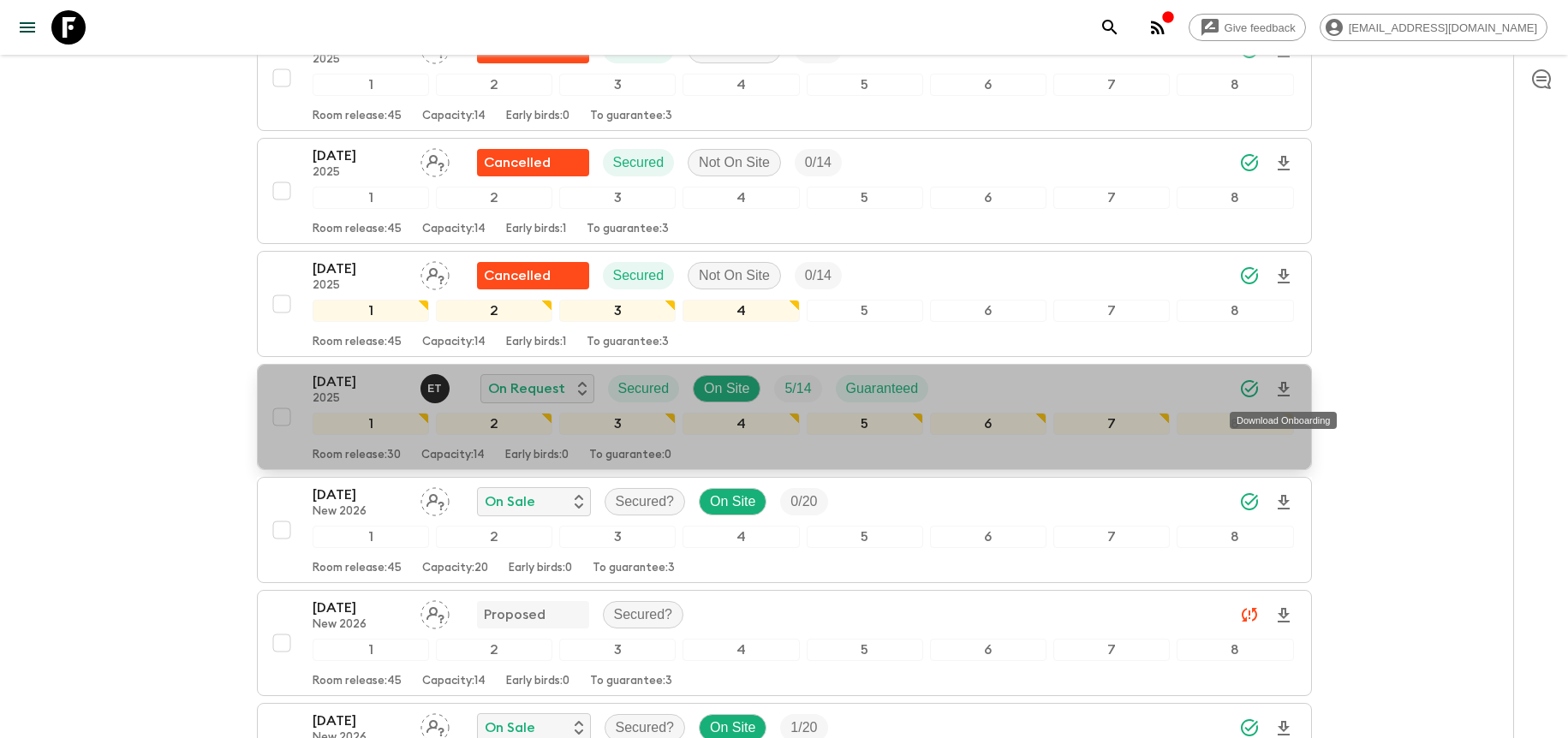
click at [1284, 387] on icon "Download Onboarding" at bounding box center [1284, 390] width 12 height 15
